Goal: Task Accomplishment & Management: Manage account settings

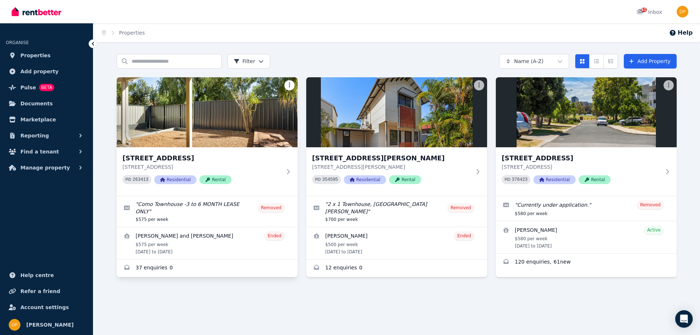
click at [289, 85] on html "Open main menu 61 Inbox Open user menu ORGANISE Properties Add property Pulse B…" at bounding box center [350, 167] width 700 height 335
drag, startPoint x: 235, startPoint y: 245, endPoint x: 209, endPoint y: 296, distance: 57.2
click at [209, 297] on div "Search properties Filter Name (A-Z) Add Property 3/209 Labouchere Road, Como 3/…" at bounding box center [396, 182] width 606 height 256
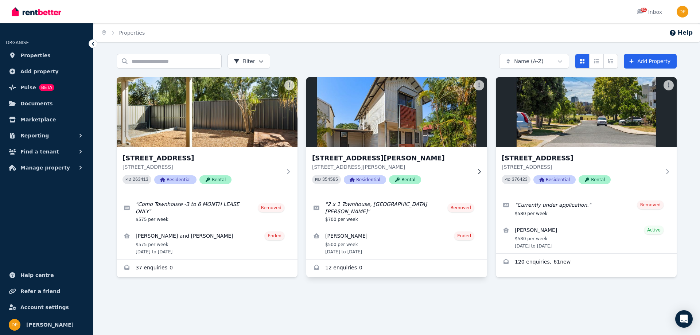
click at [367, 157] on h3 "5/12 Coghlan St, Djugun" at bounding box center [391, 158] width 159 height 10
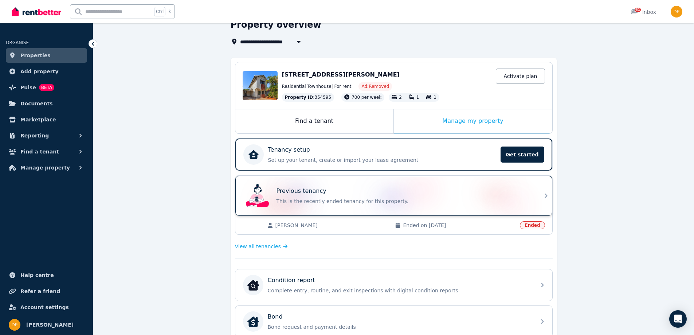
scroll to position [182, 0]
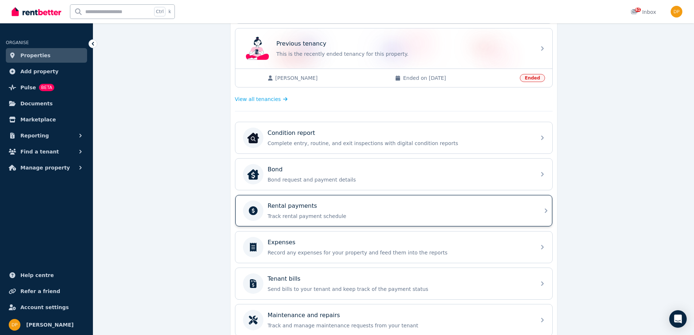
click at [537, 208] on div "Rental payments Track rental payment schedule" at bounding box center [393, 210] width 317 height 31
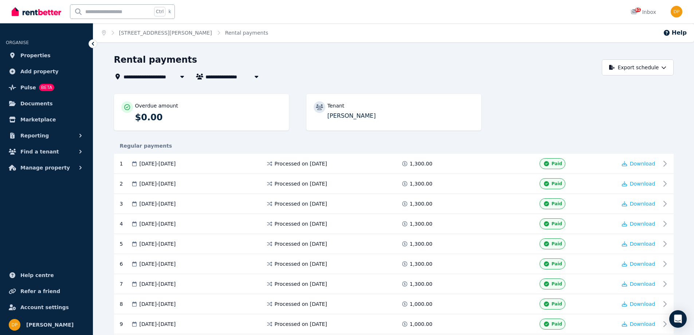
click at [93, 42] on icon at bounding box center [92, 43] width 7 height 7
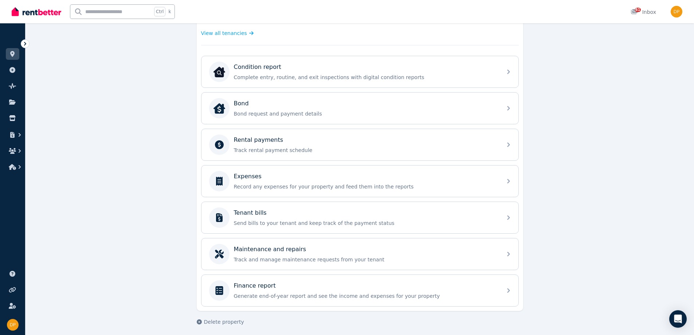
scroll to position [252, 0]
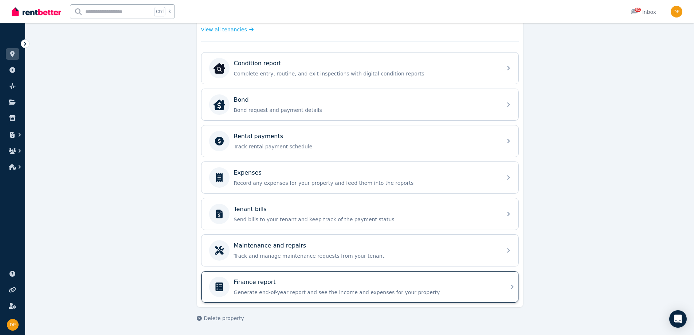
click at [415, 283] on div "Finance report" at bounding box center [366, 282] width 264 height 9
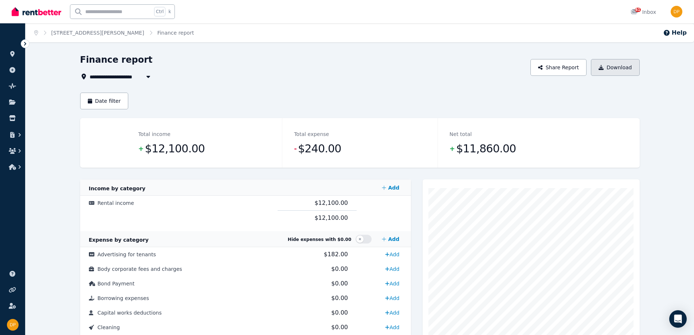
click at [615, 67] on button "Download" at bounding box center [615, 67] width 49 height 17
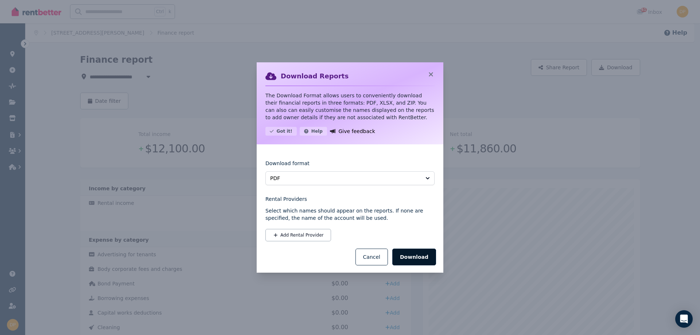
click at [416, 256] on button "Download" at bounding box center [414, 256] width 44 height 17
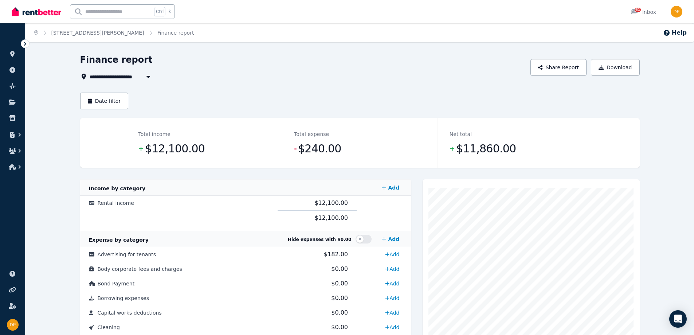
click at [464, 77] on div "**********" at bounding box center [303, 76] width 446 height 9
click at [673, 12] on img "button" at bounding box center [677, 12] width 12 height 12
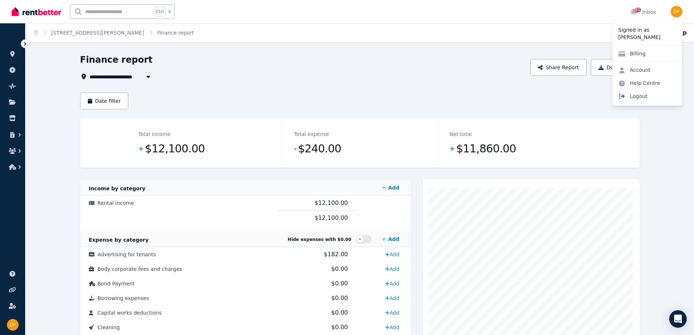
click at [642, 94] on span "Logout" at bounding box center [647, 96] width 70 height 13
